Goal: Information Seeking & Learning: Learn about a topic

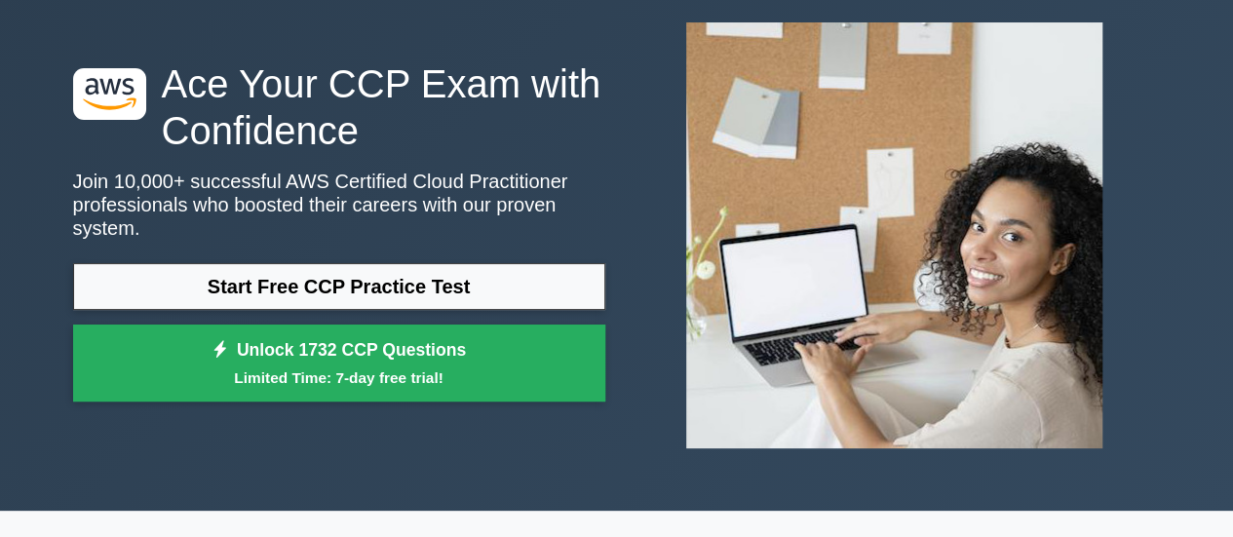
scroll to position [103, 0]
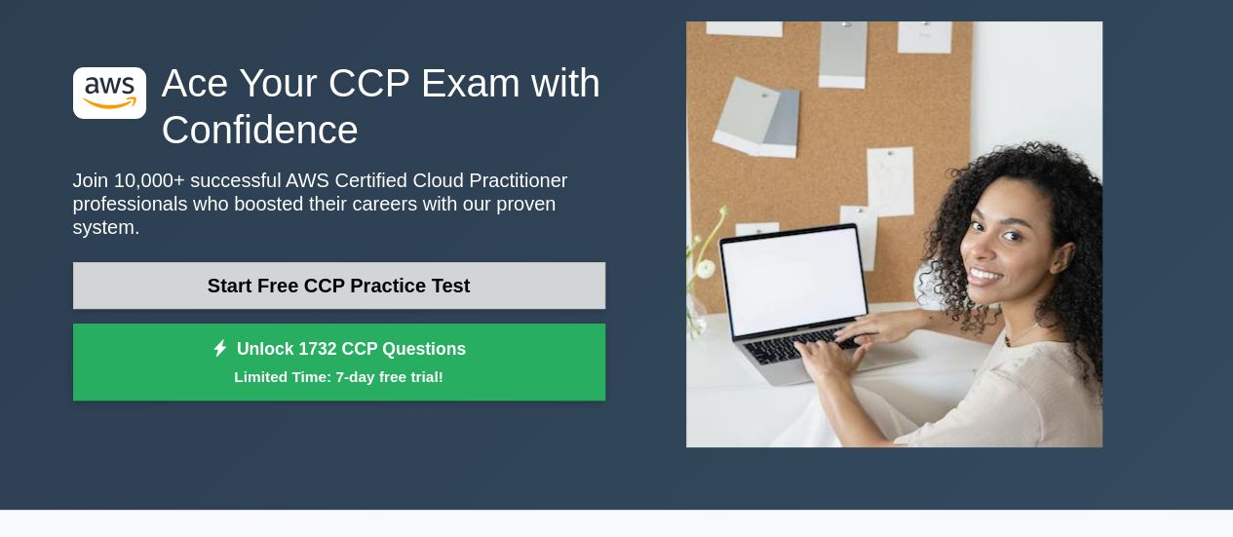
click at [436, 266] on link "Start Free CCP Practice Test" at bounding box center [339, 285] width 532 height 47
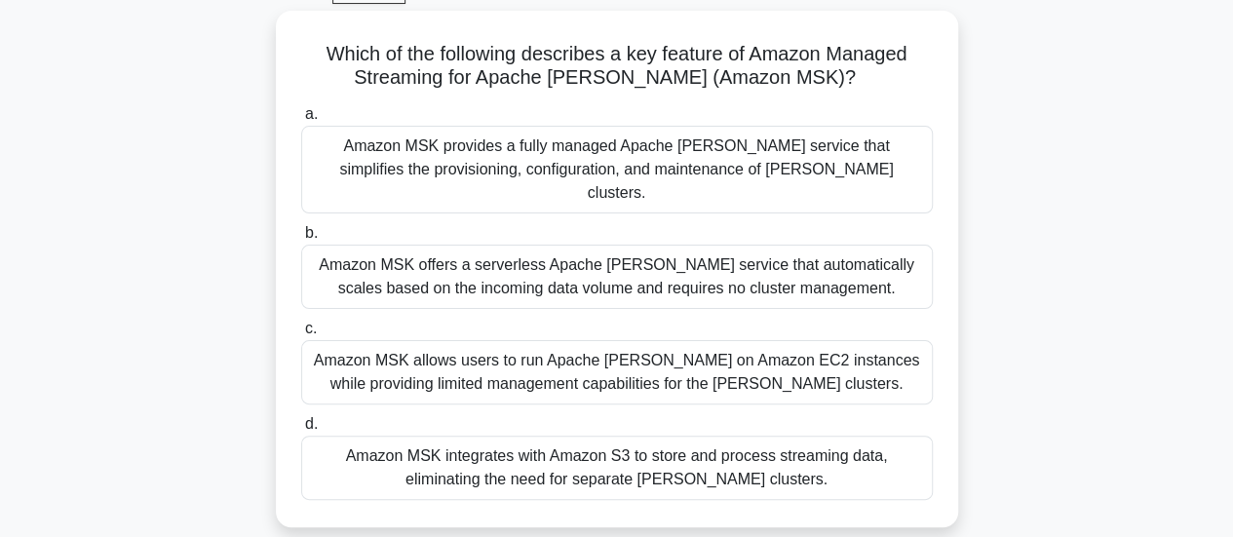
scroll to position [101, 0]
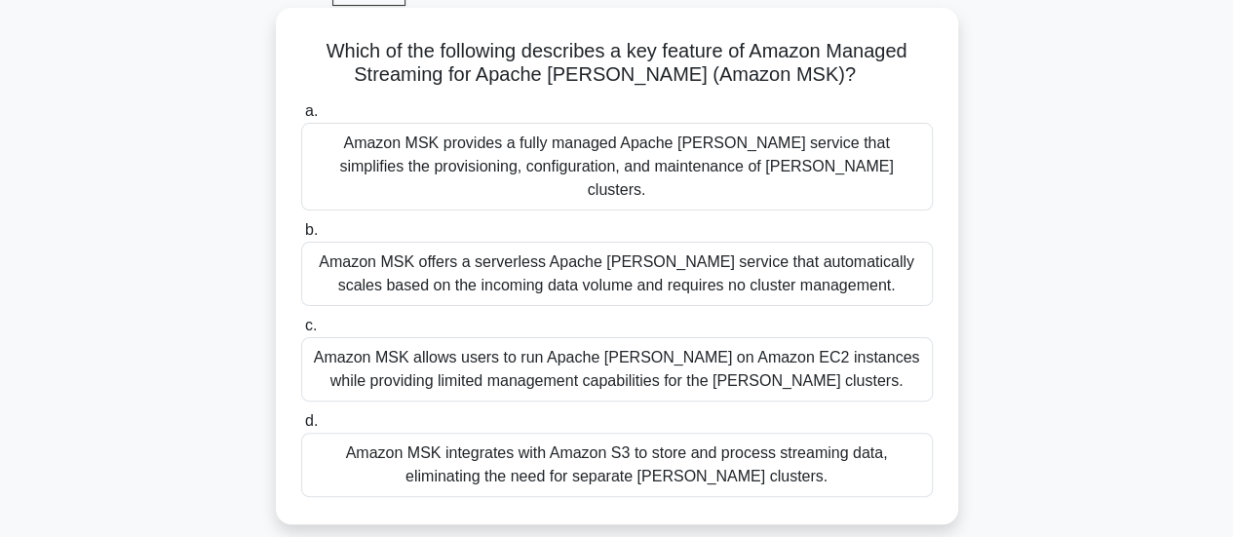
click at [369, 445] on div "Amazon MSK integrates with Amazon S3 to store and process streaming data, elimi…" at bounding box center [617, 465] width 632 height 64
click at [301, 428] on input "d. Amazon MSK integrates with Amazon S3 to store and process streaming data, el…" at bounding box center [301, 421] width 0 height 13
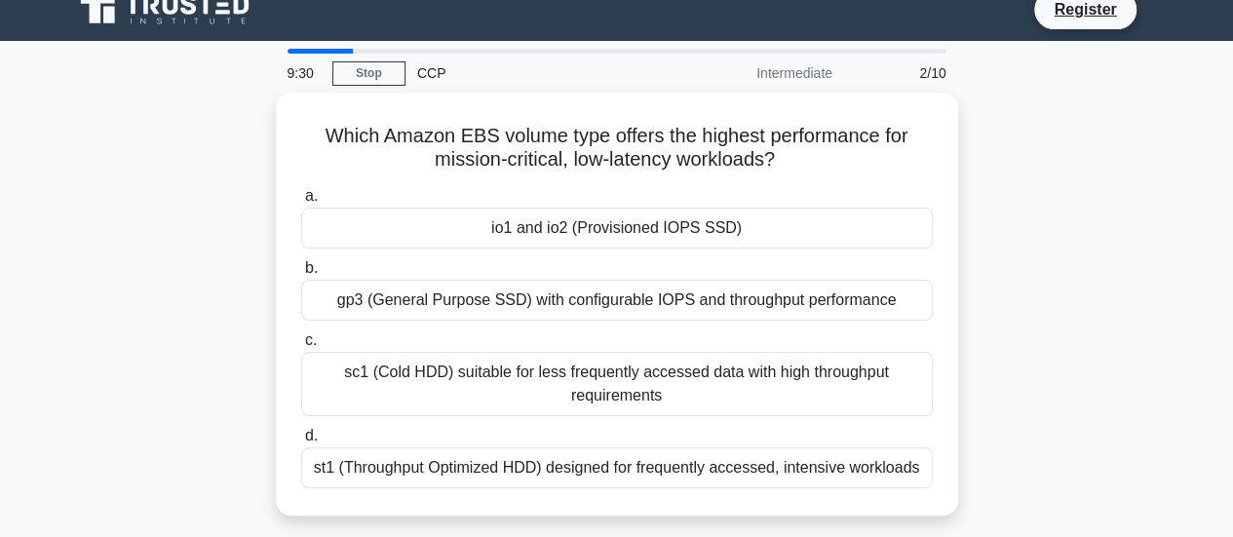
scroll to position [25, 0]
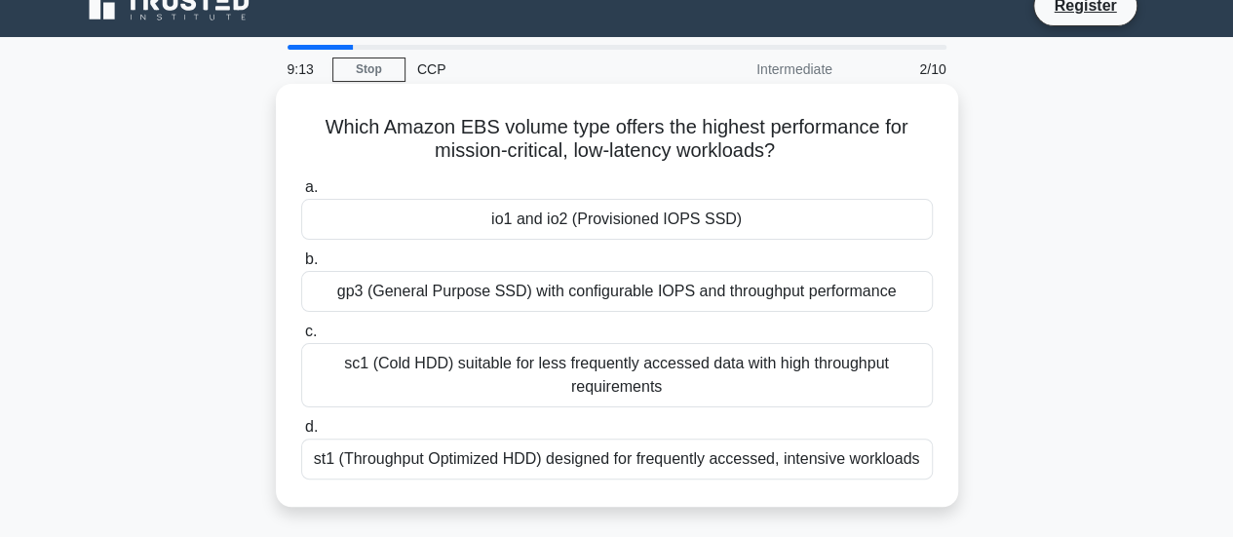
click at [487, 289] on div "gp3 (General Purpose SSD) with configurable IOPS and throughput performance" at bounding box center [617, 291] width 632 height 41
click at [301, 266] on input "b. gp3 (General Purpose SSD) with configurable IOPS and throughput performance" at bounding box center [301, 259] width 0 height 13
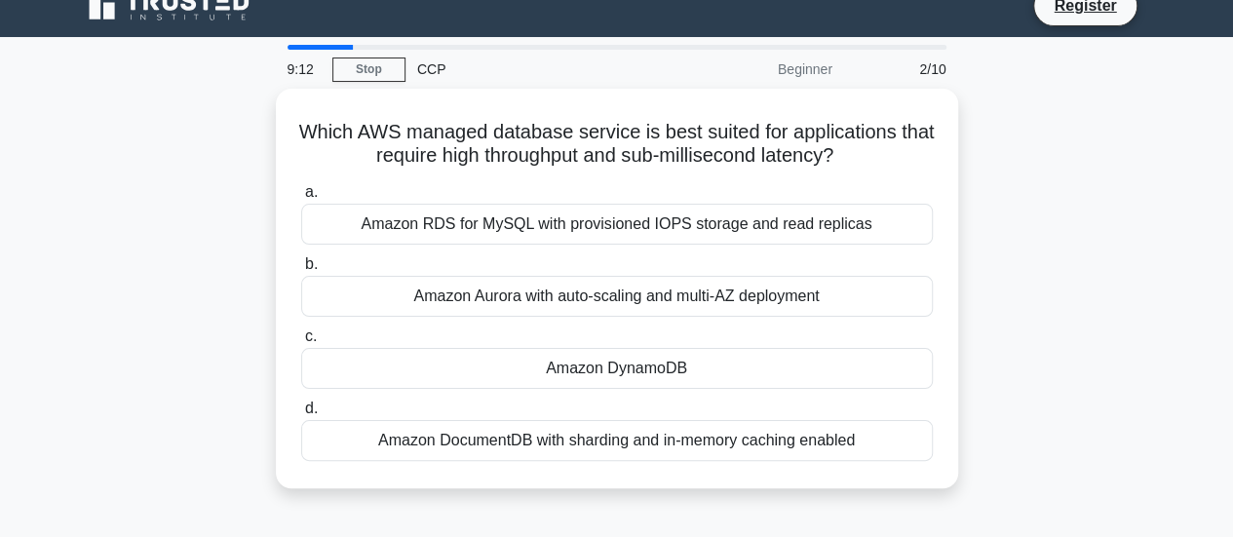
scroll to position [0, 0]
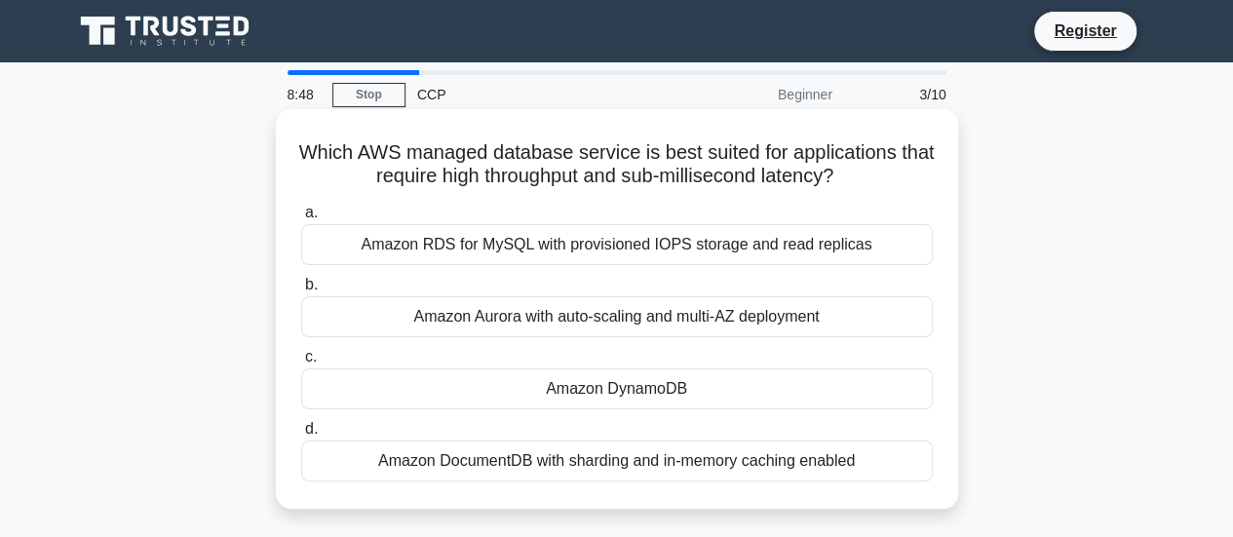
click at [484, 400] on div "Amazon DynamoDB" at bounding box center [617, 388] width 632 height 41
click at [301, 364] on input "c. Amazon DynamoDB" at bounding box center [301, 357] width 0 height 13
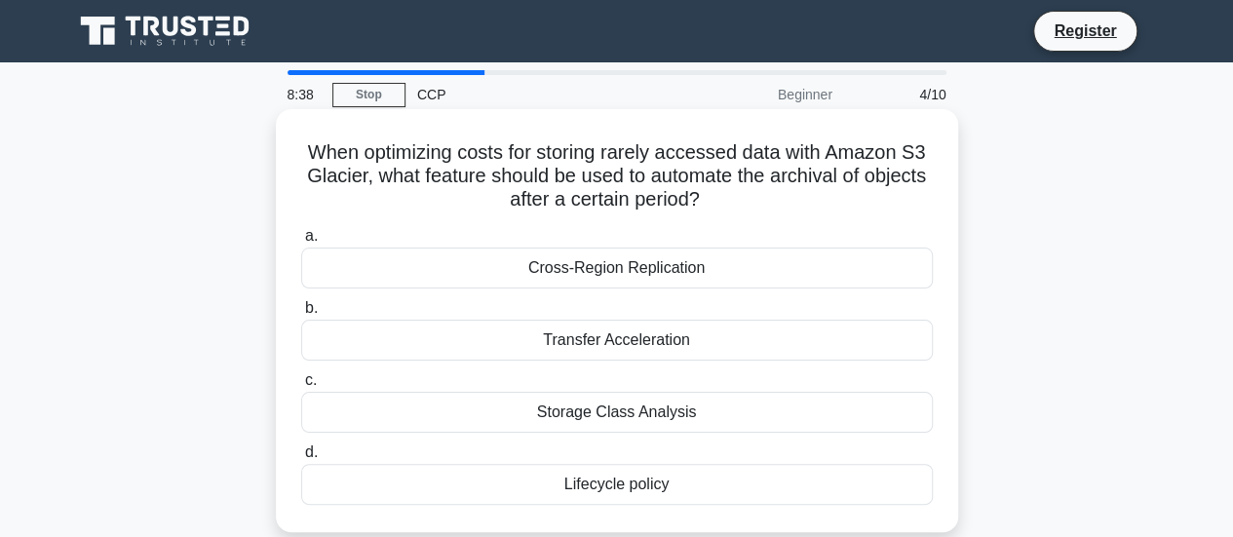
click at [460, 499] on div "Lifecycle policy" at bounding box center [617, 484] width 632 height 41
click at [301, 459] on input "d. Lifecycle policy" at bounding box center [301, 452] width 0 height 13
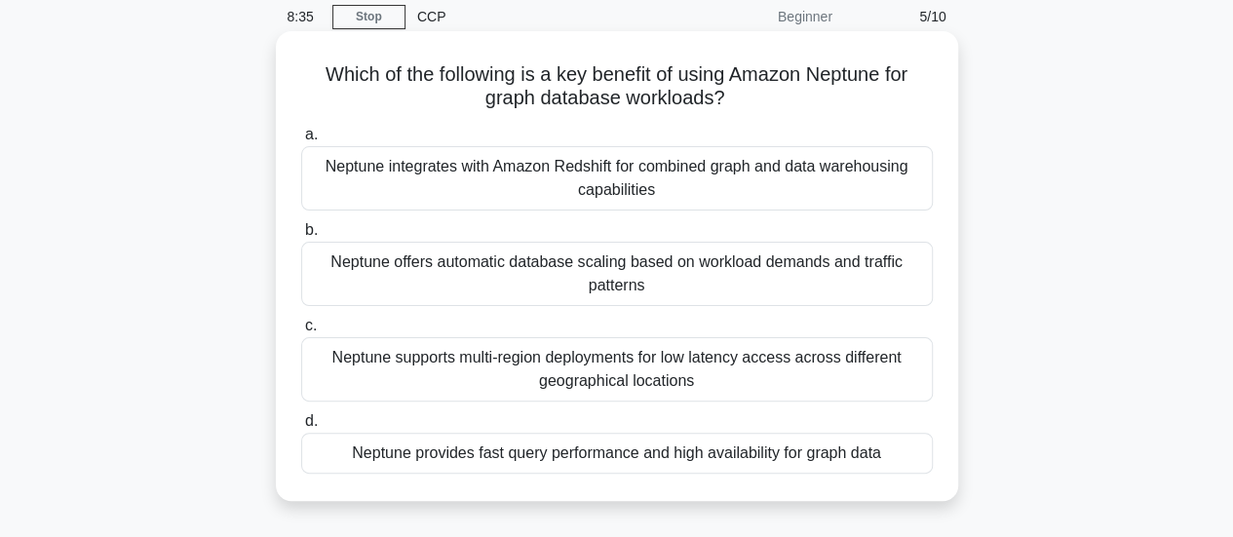
scroll to position [79, 0]
click at [396, 445] on div "Neptune provides fast query performance and high availability for graph data" at bounding box center [617, 452] width 632 height 41
click at [301, 427] on input "d. Neptune provides fast query performance and high availability for graph data" at bounding box center [301, 420] width 0 height 13
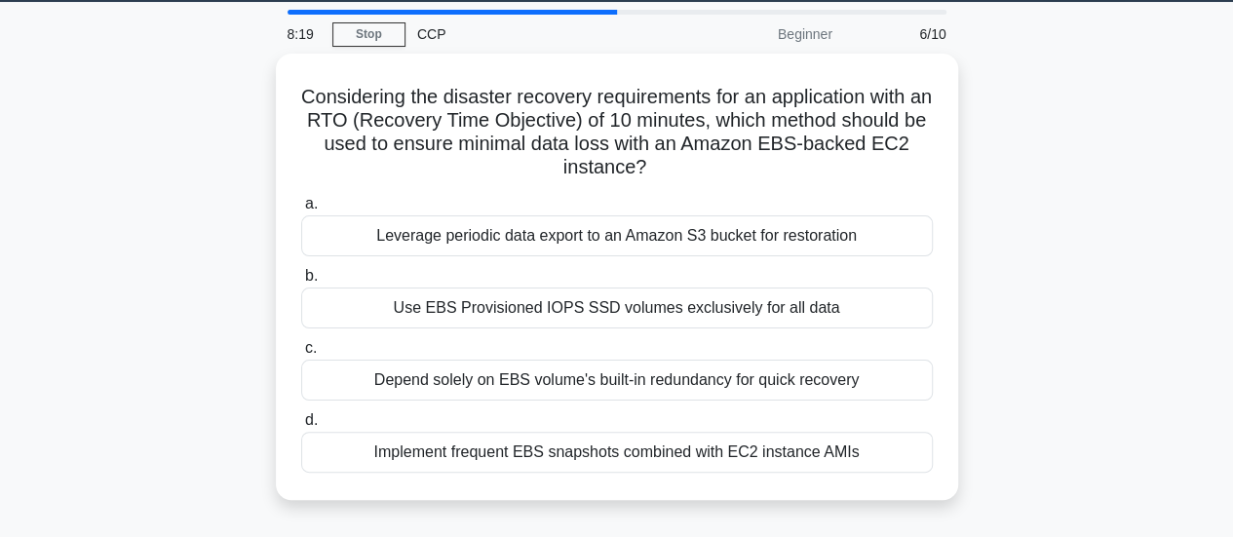
scroll to position [70, 0]
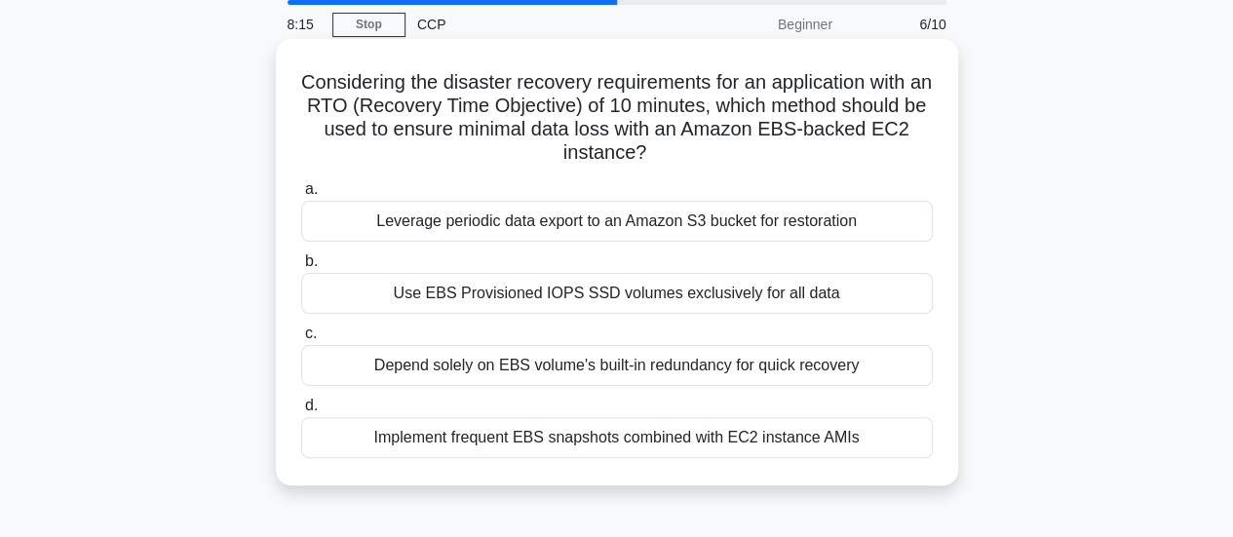
click at [398, 432] on div "Implement frequent EBS snapshots combined with EC2 instance AMIs" at bounding box center [617, 437] width 632 height 41
click at [301, 412] on input "d. Implement frequent EBS snapshots combined with EC2 instance AMIs" at bounding box center [301, 406] width 0 height 13
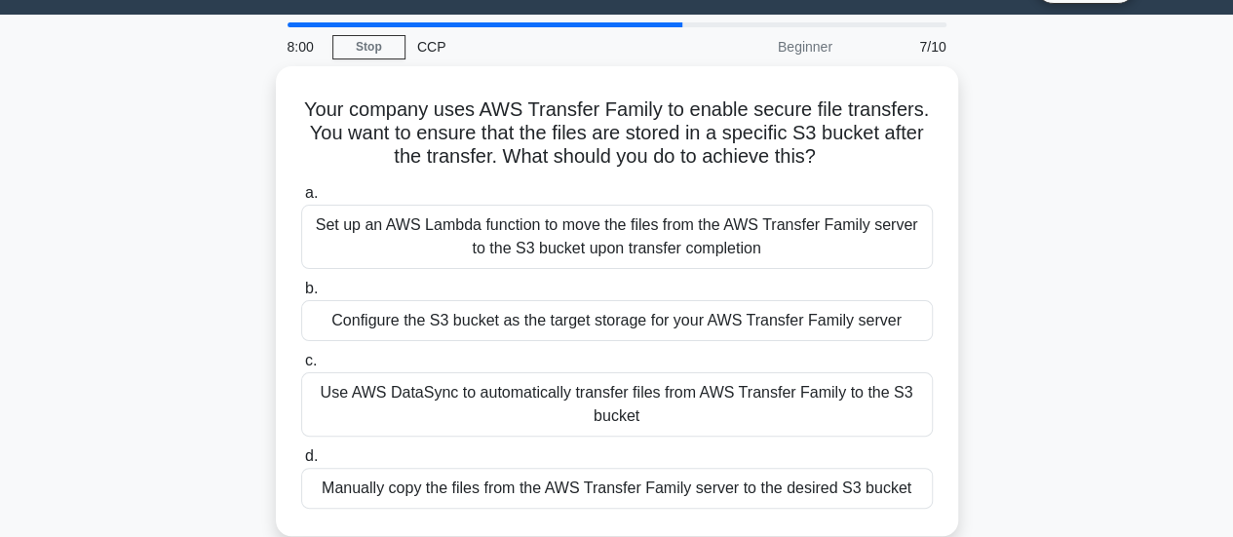
scroll to position [52, 0]
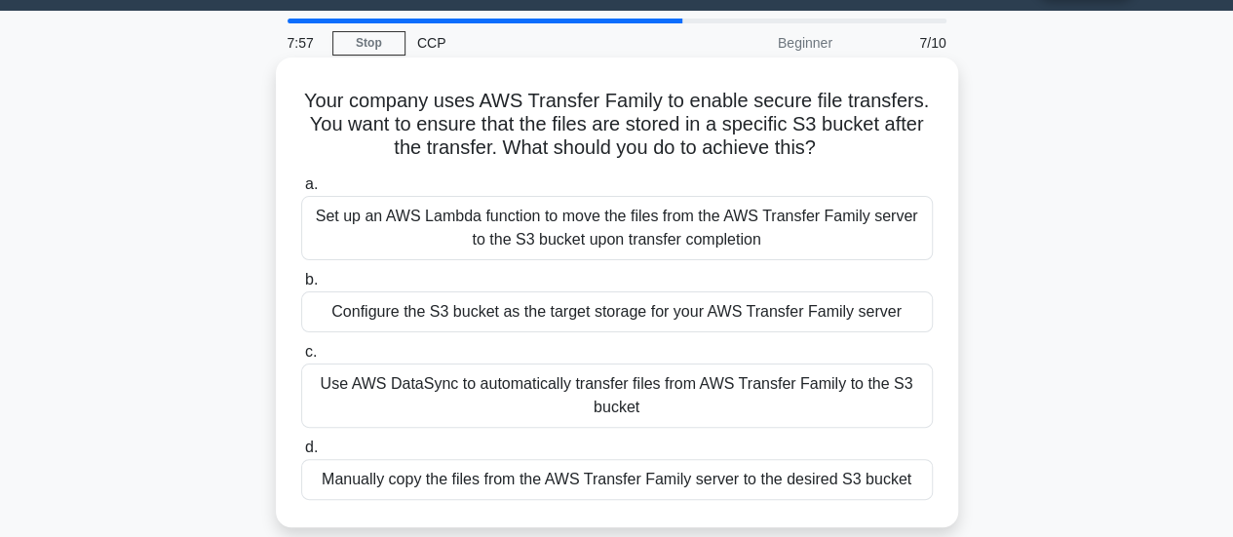
click at [422, 243] on div "Set up an AWS Lambda function to move the files from the AWS Transfer Family se…" at bounding box center [617, 228] width 632 height 64
click at [301, 191] on input "a. Set up an AWS Lambda function to move the files from the AWS Transfer Family…" at bounding box center [301, 184] width 0 height 13
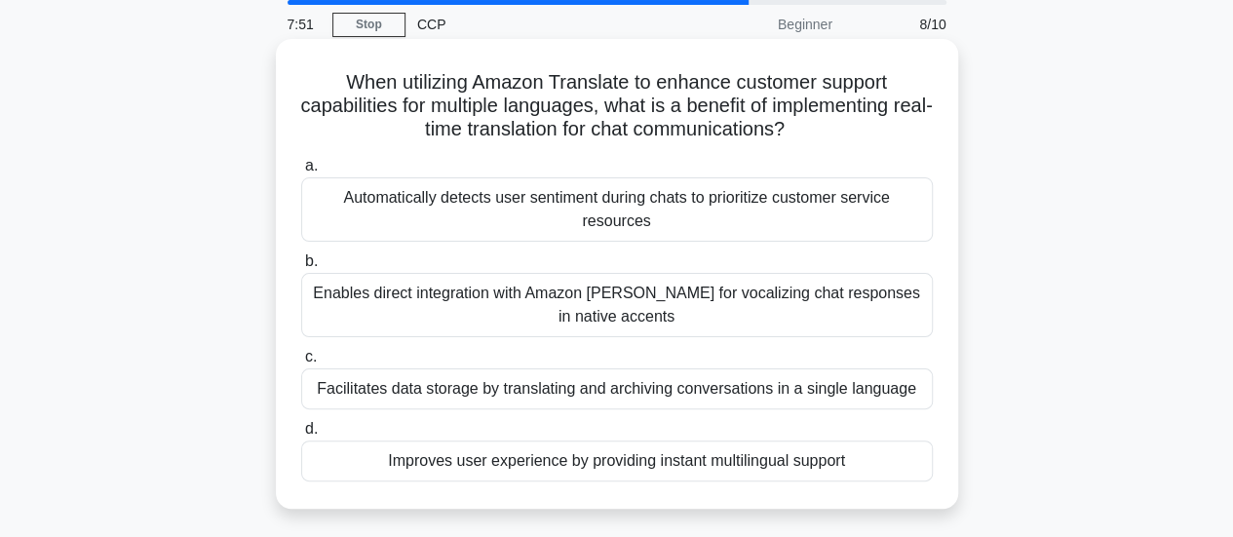
scroll to position [72, 0]
click at [405, 332] on div "Enables direct integration with Amazon Polly for vocalizing chat responses in n…" at bounding box center [617, 303] width 632 height 64
click at [301, 266] on input "b. Enables direct integration with Amazon Polly for vocalizing chat responses i…" at bounding box center [301, 259] width 0 height 13
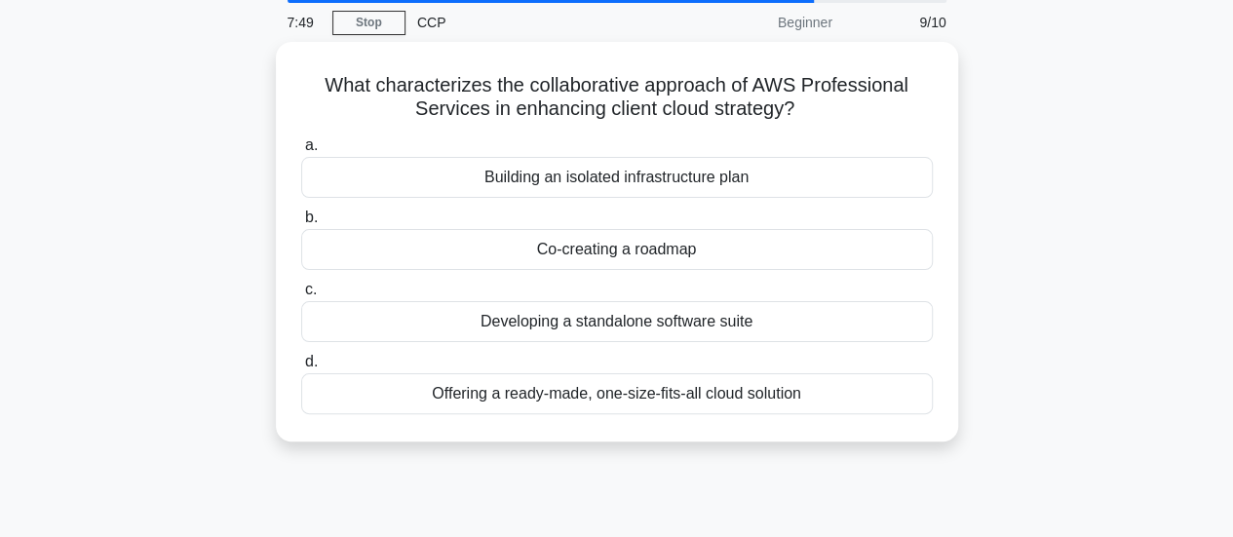
scroll to position [0, 0]
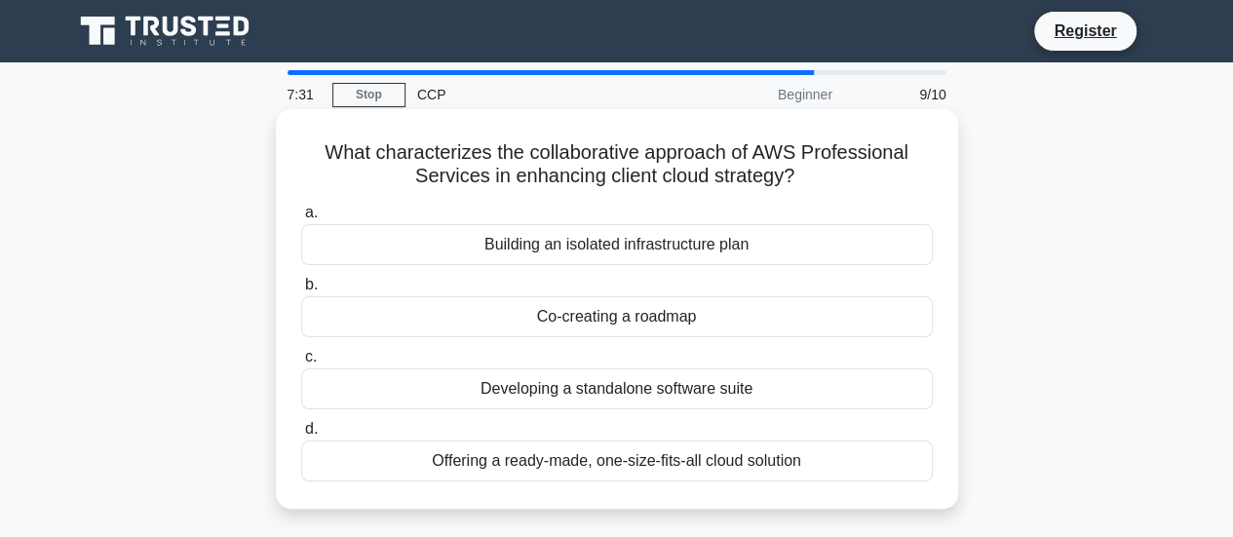
click at [474, 243] on div "Building an isolated infrastructure plan" at bounding box center [617, 244] width 632 height 41
click at [301, 219] on input "a. Building an isolated infrastructure plan" at bounding box center [301, 213] width 0 height 13
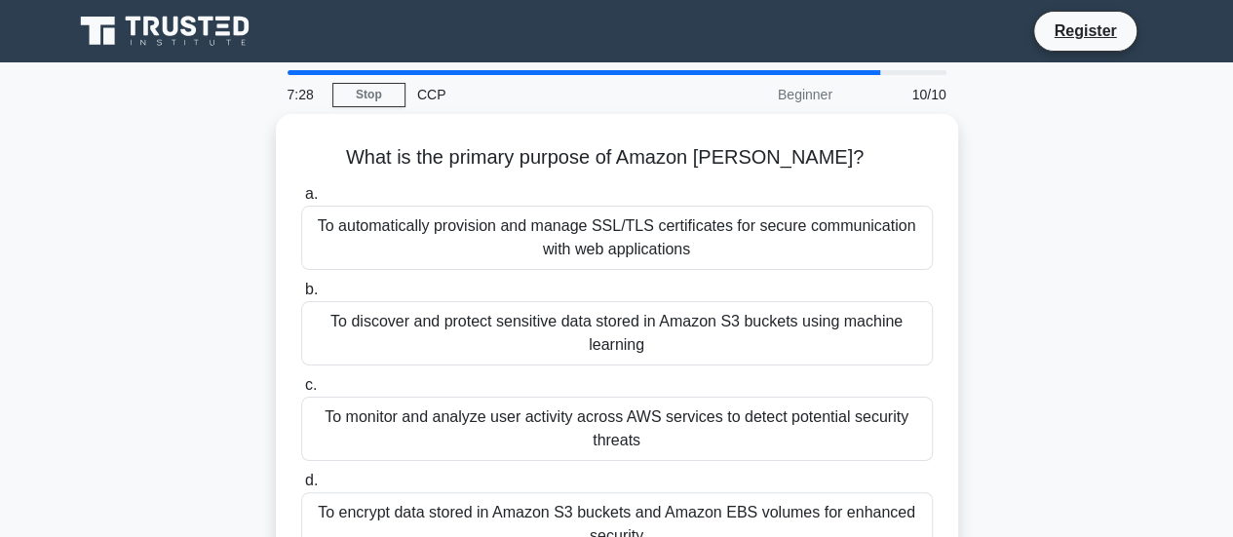
scroll to position [37, 0]
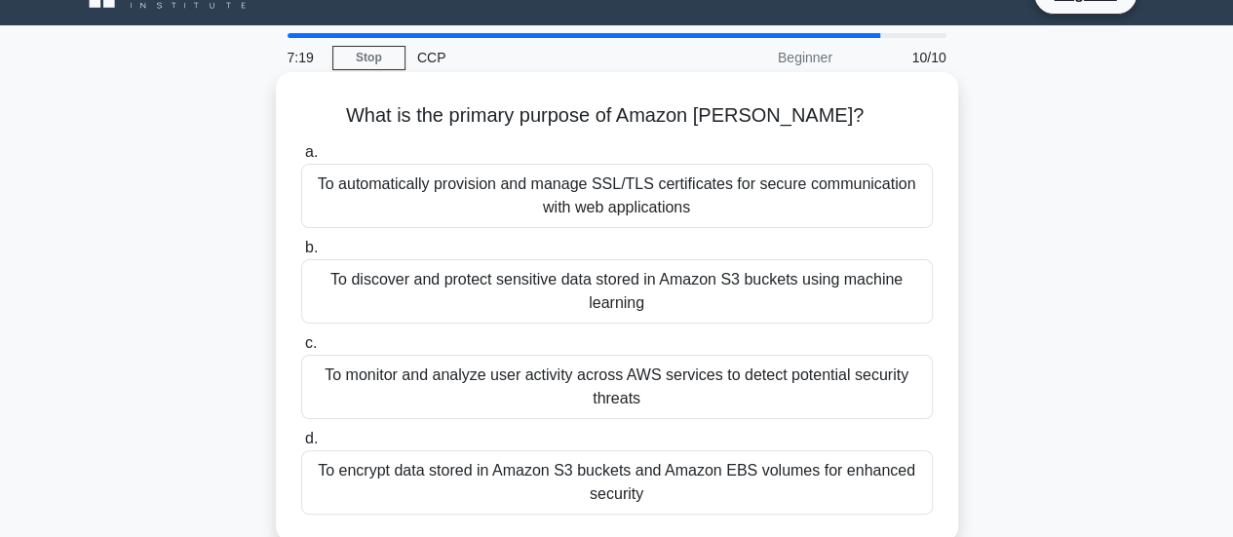
click at [474, 279] on div "To discover and protect sensitive data stored in Amazon S3 buckets using machin…" at bounding box center [617, 291] width 632 height 64
click at [301, 254] on input "b. To discover and protect sensitive data stored in Amazon S3 buckets using mac…" at bounding box center [301, 248] width 0 height 13
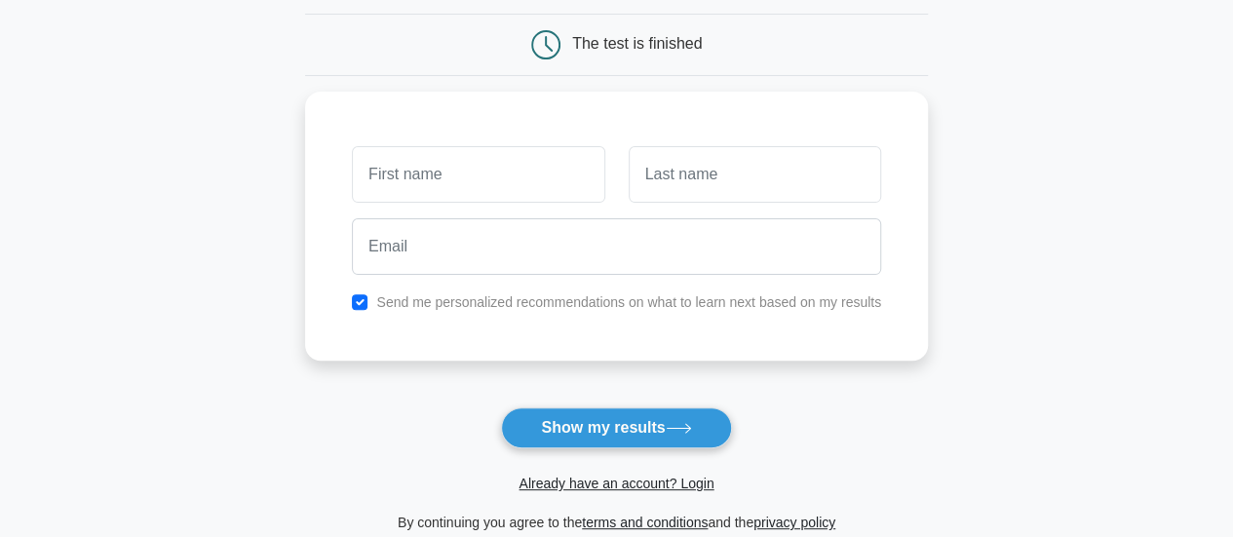
scroll to position [182, 0]
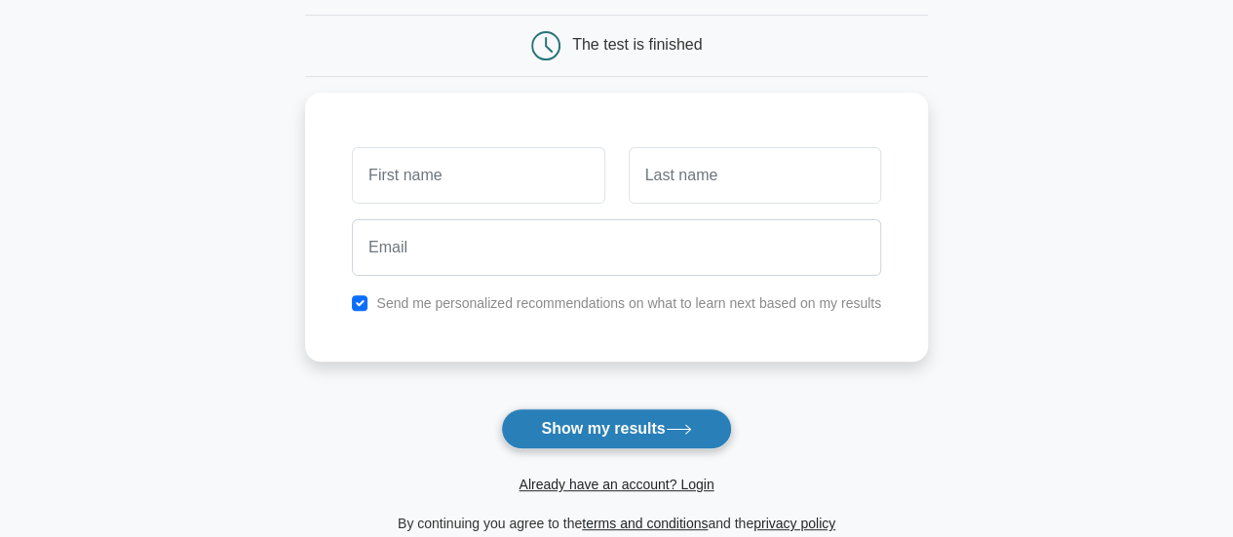
click at [550, 432] on button "Show my results" at bounding box center [616, 428] width 230 height 41
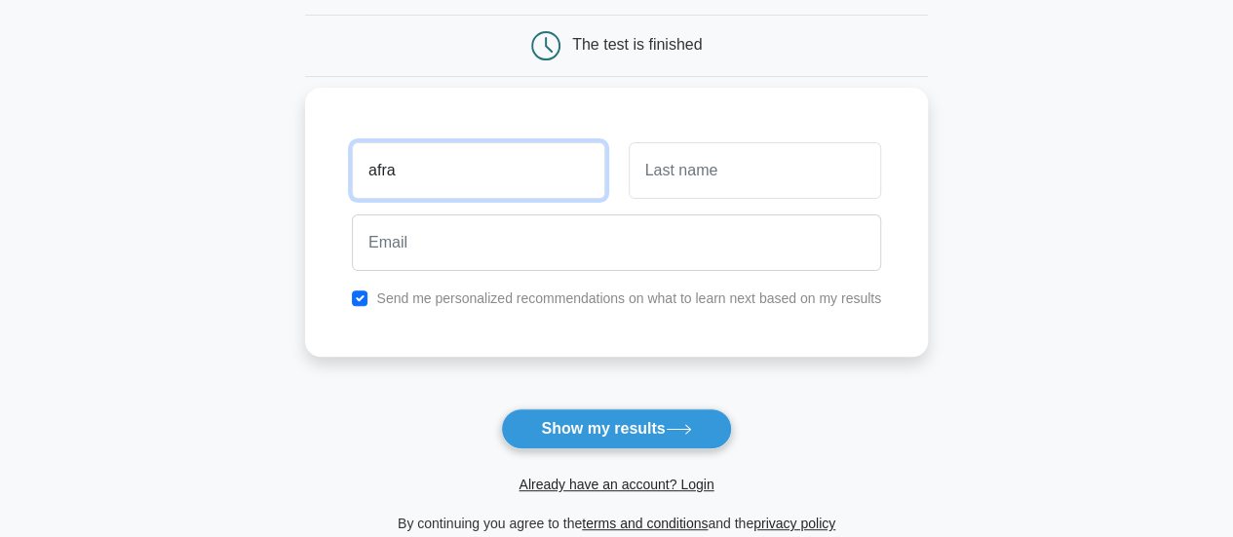
type input "Afraah"
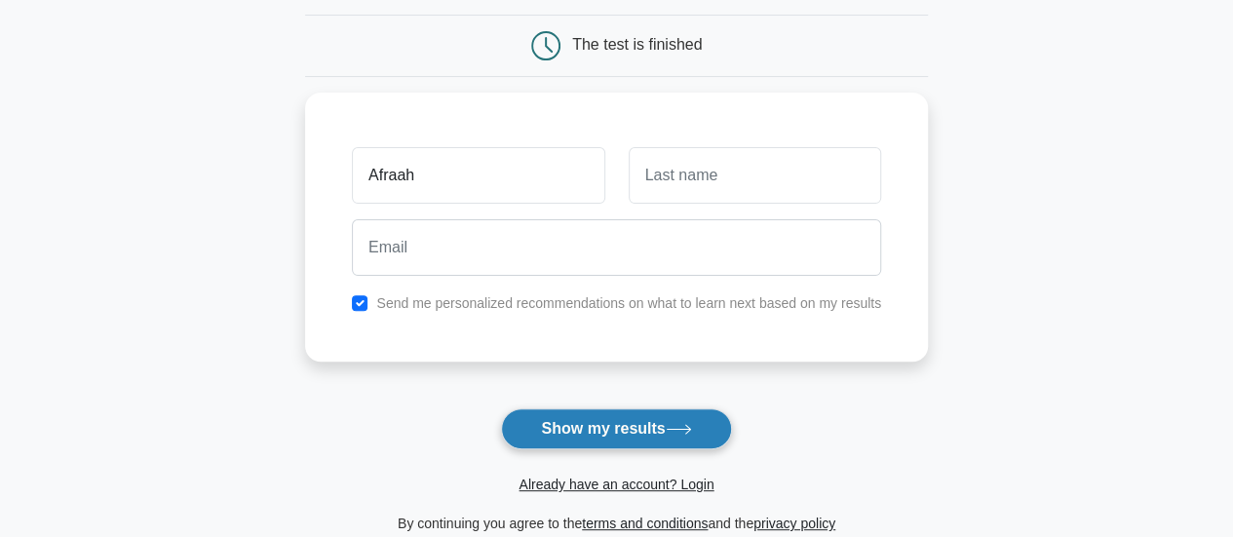
click at [580, 422] on button "Show my results" at bounding box center [616, 428] width 230 height 41
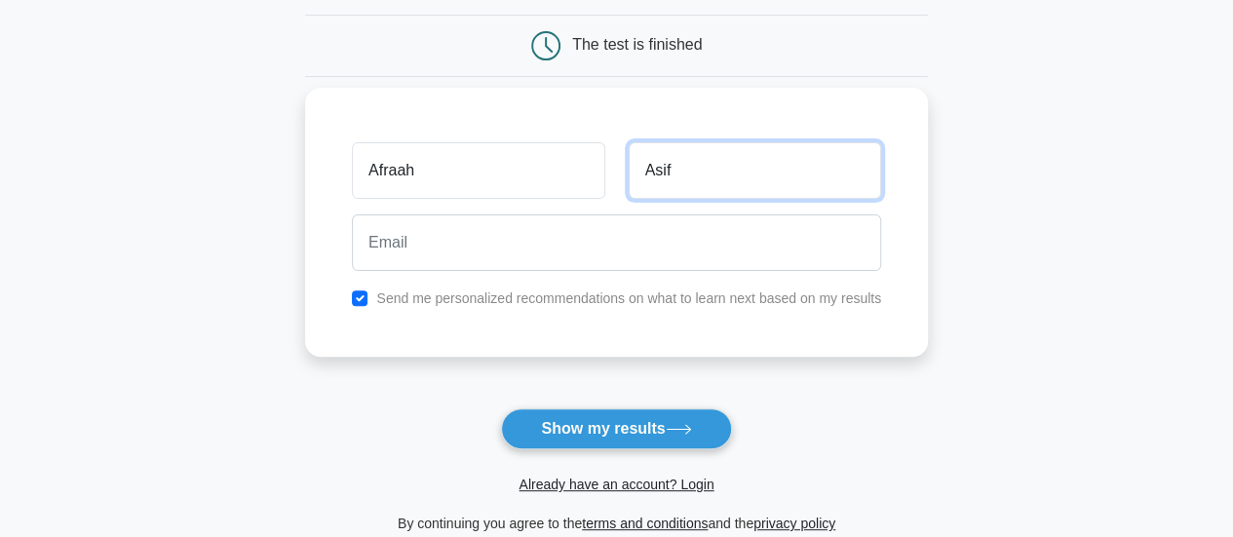
type input "Asif"
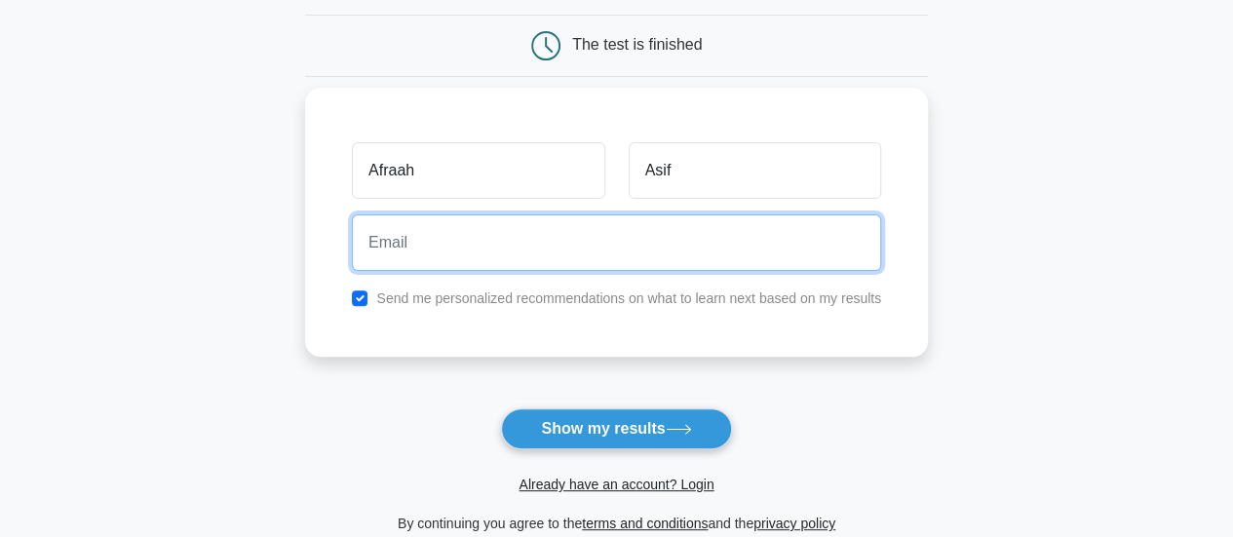
click at [602, 249] on input "email" at bounding box center [616, 242] width 529 height 57
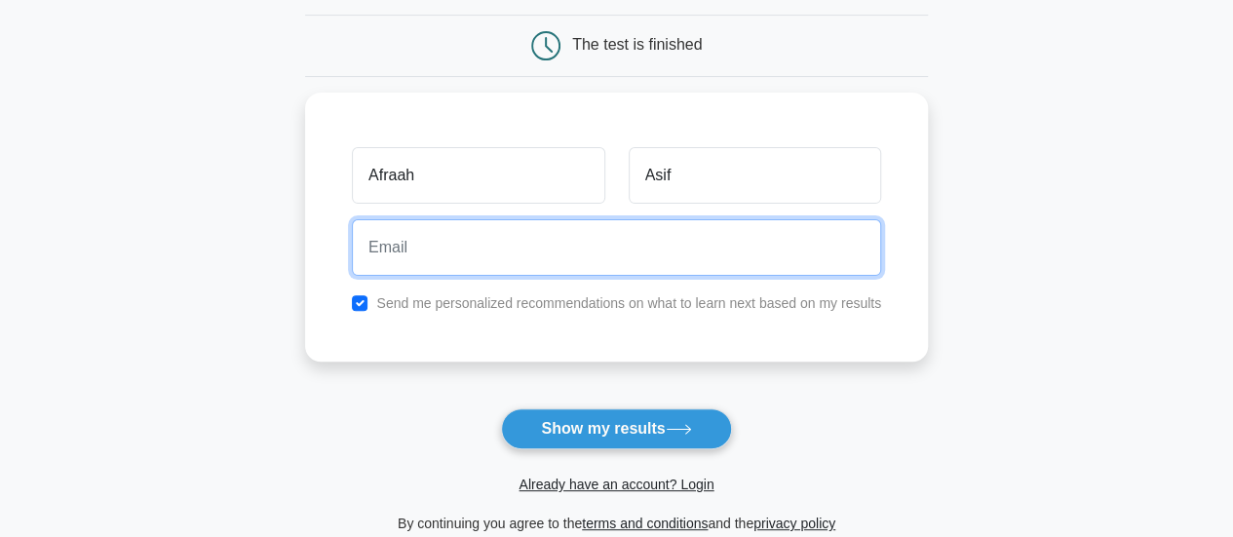
type input "[EMAIL_ADDRESS][DOMAIN_NAME]"
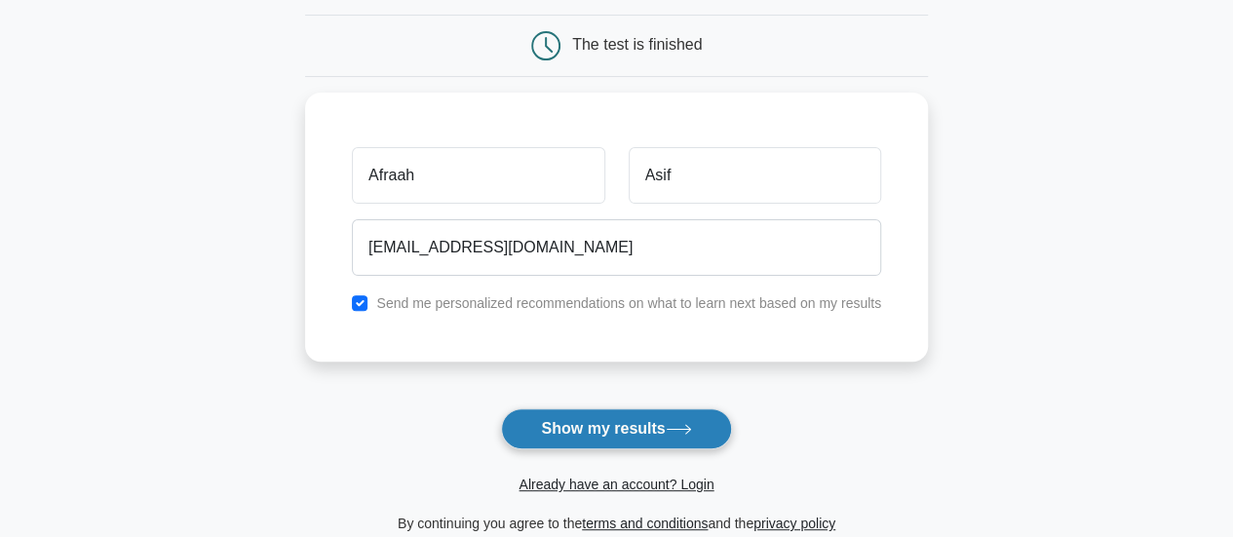
click at [587, 430] on button "Show my results" at bounding box center [616, 428] width 230 height 41
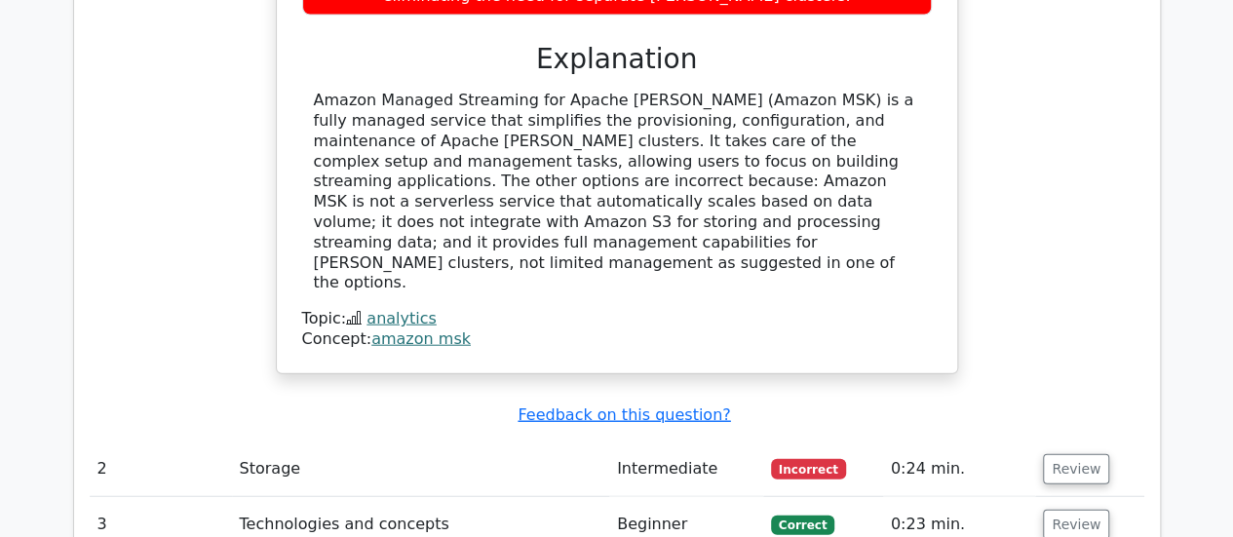
scroll to position [2223, 0]
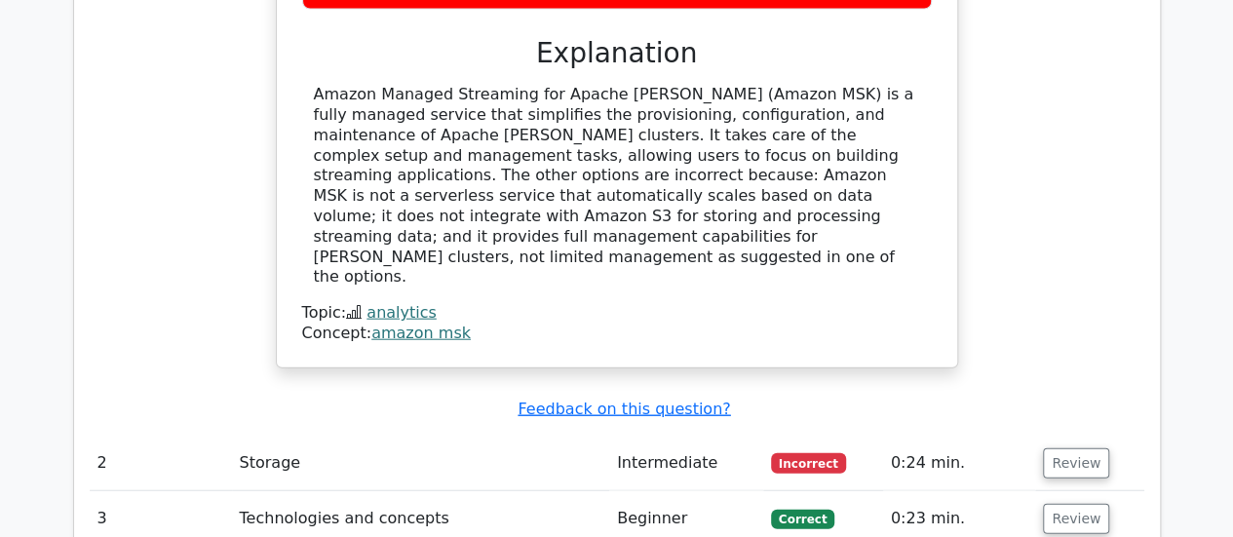
click at [364, 436] on td "Storage" at bounding box center [420, 464] width 377 height 56
click at [795, 453] on span "Incorrect" at bounding box center [808, 462] width 75 height 19
click at [1078, 448] on button "Review" at bounding box center [1076, 463] width 66 height 30
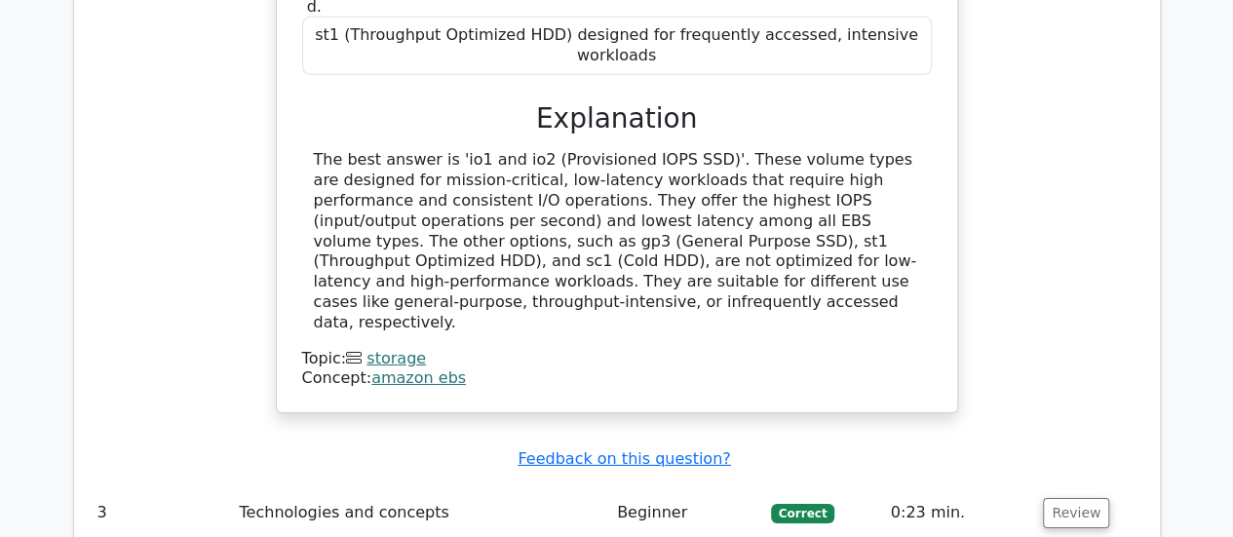
scroll to position [3048, 0]
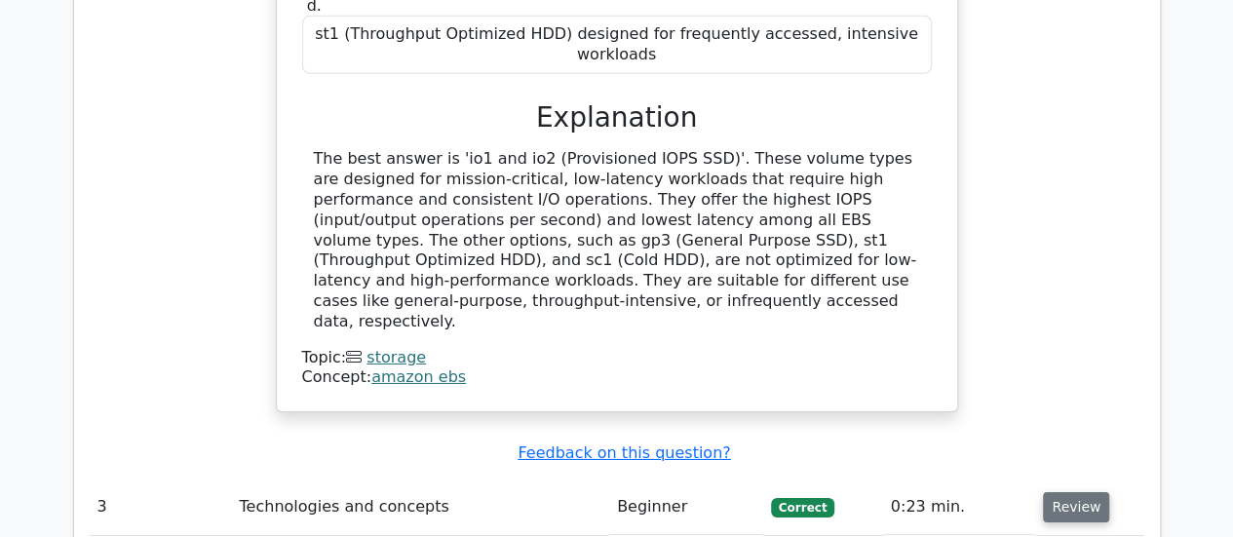
click at [1063, 492] on button "Review" at bounding box center [1076, 507] width 66 height 30
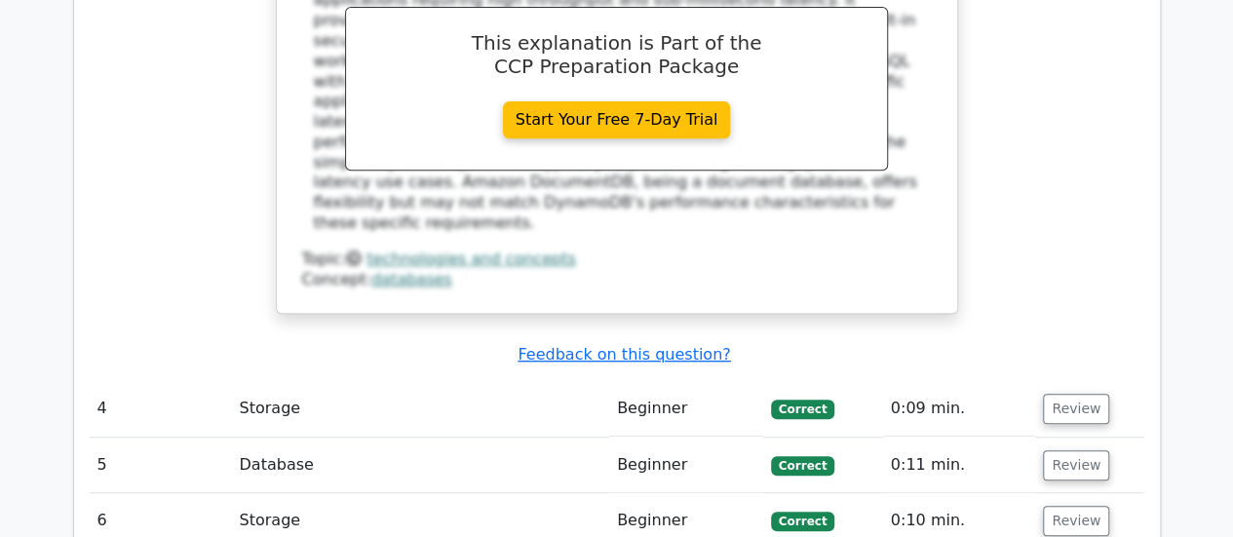
scroll to position [4059, 0]
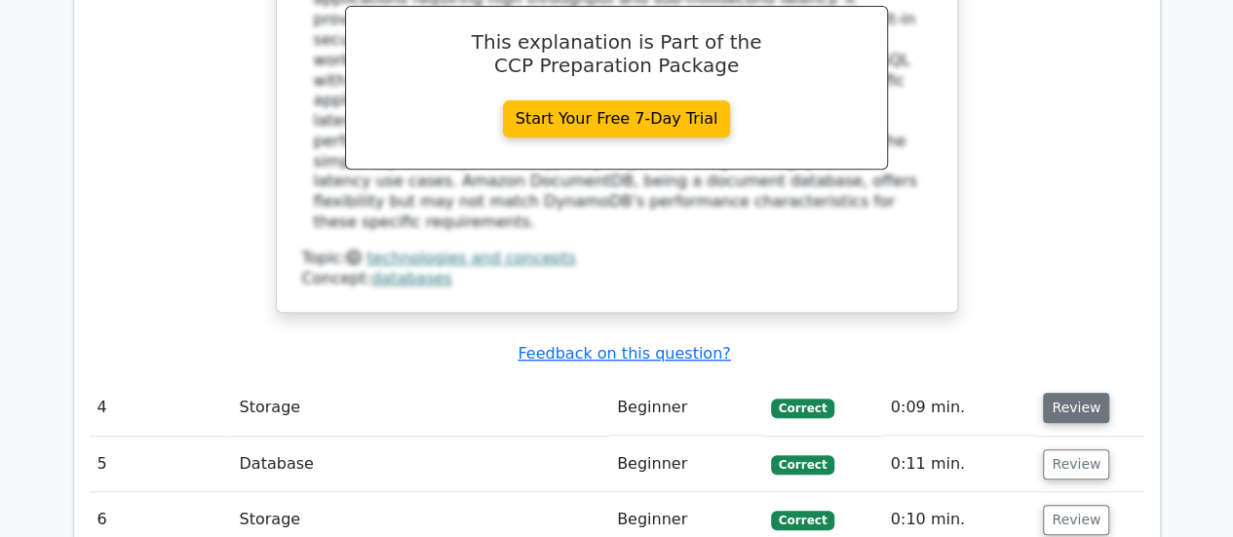
click at [1066, 393] on button "Review" at bounding box center [1076, 408] width 66 height 30
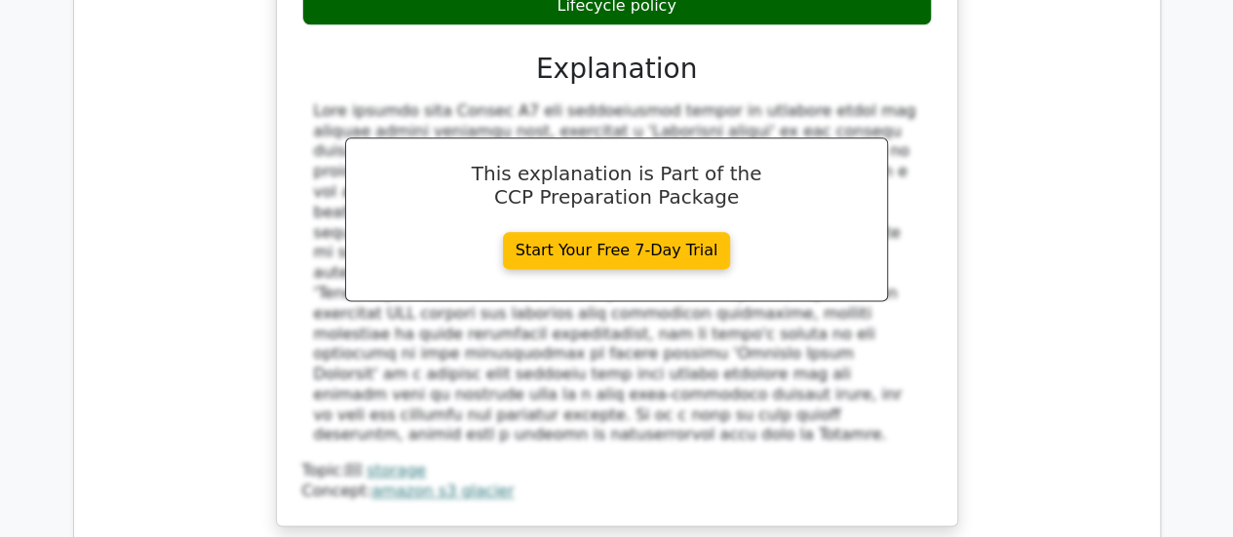
scroll to position [4842, 0]
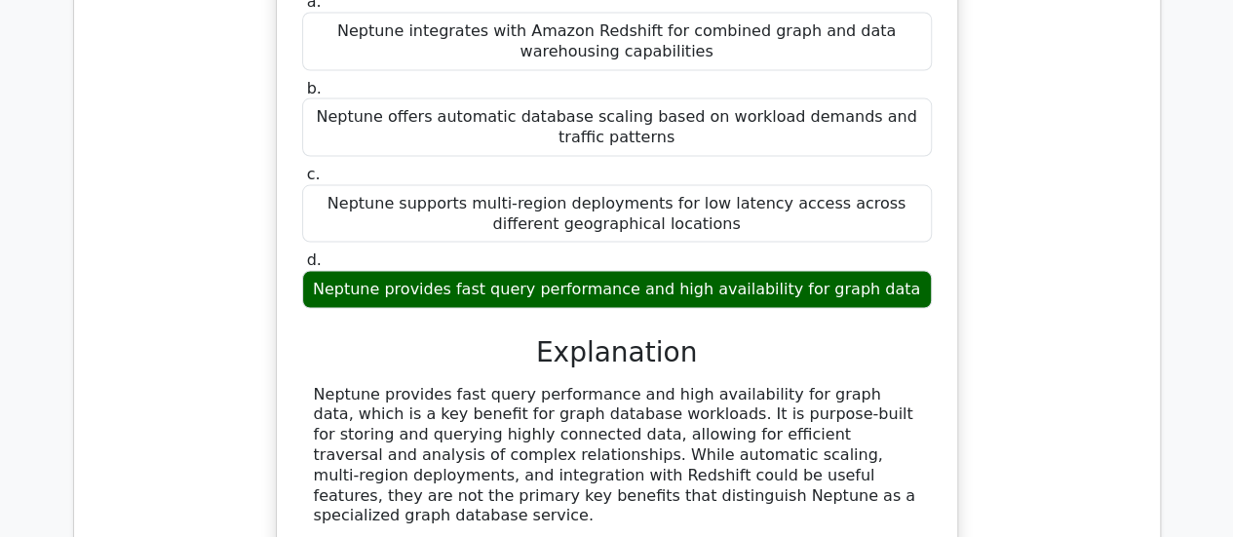
scroll to position [5588, 0]
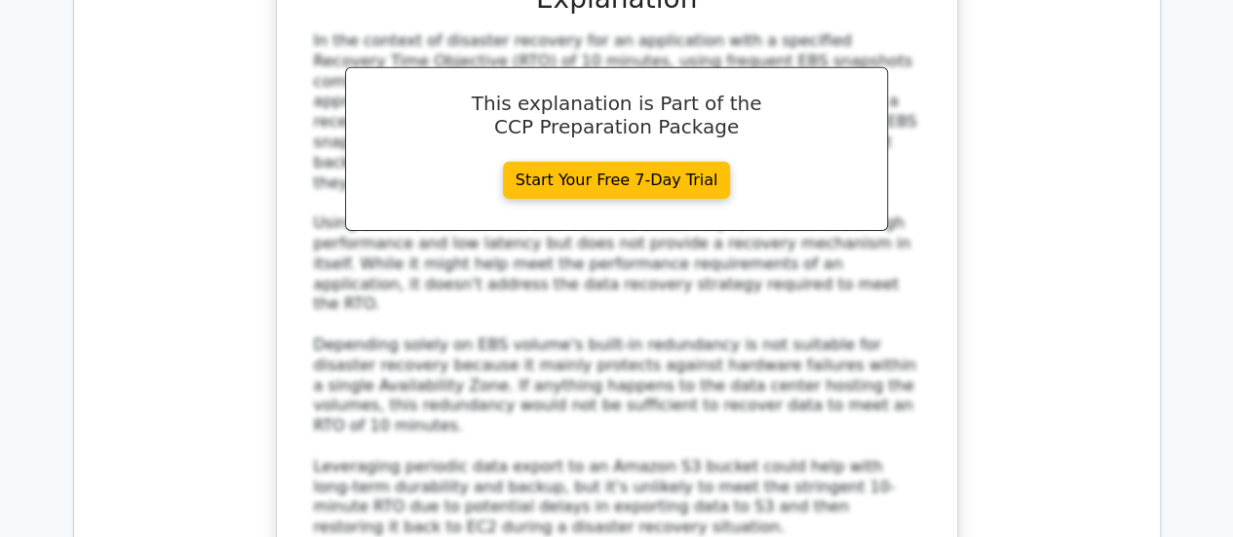
scroll to position [6756, 0]
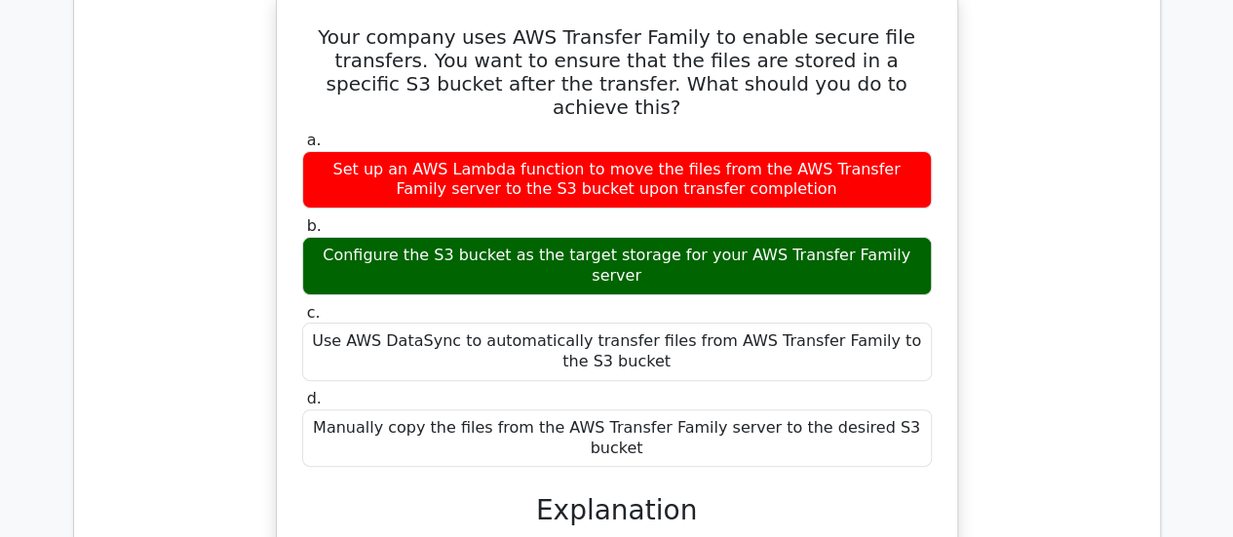
scroll to position [7506, 0]
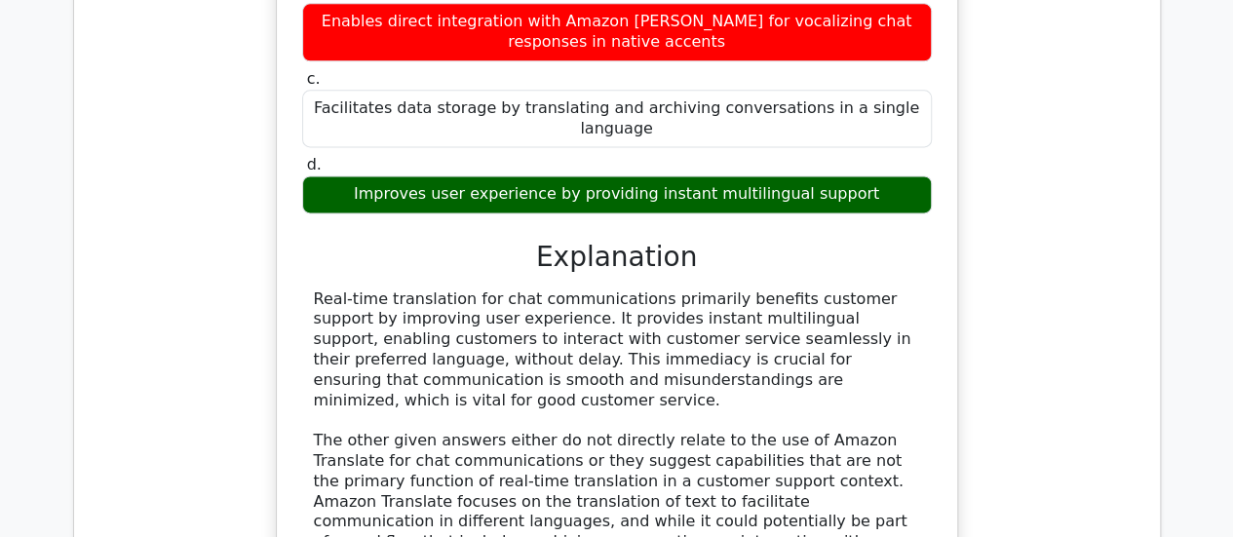
scroll to position [8686, 0]
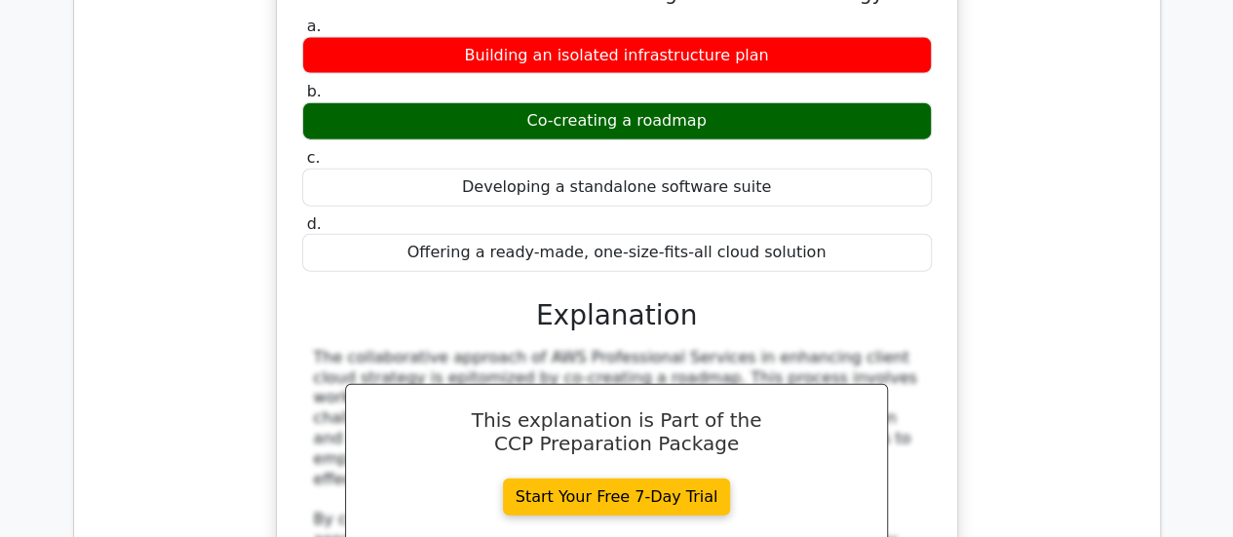
scroll to position [9616, 0]
